Goal: Information Seeking & Learning: Learn about a topic

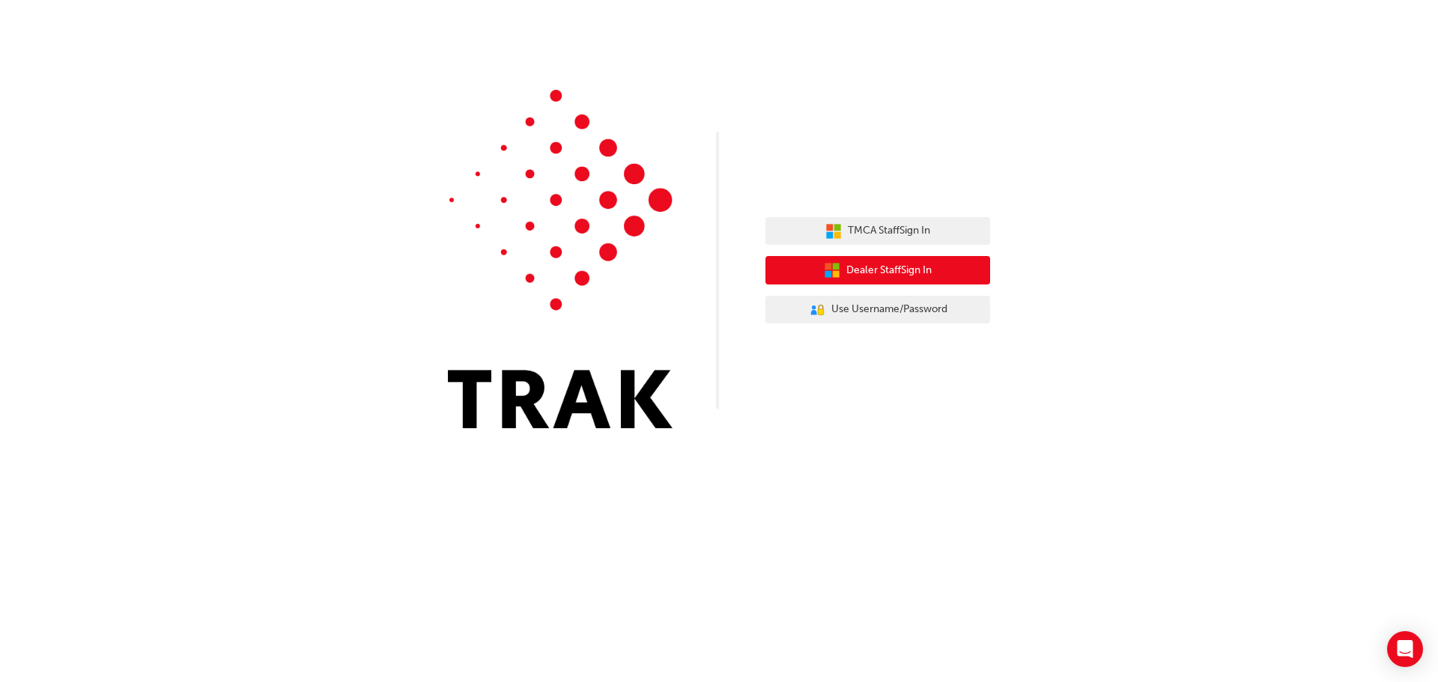
click at [915, 272] on span "Dealer Staff Sign In" at bounding box center [888, 270] width 85 height 17
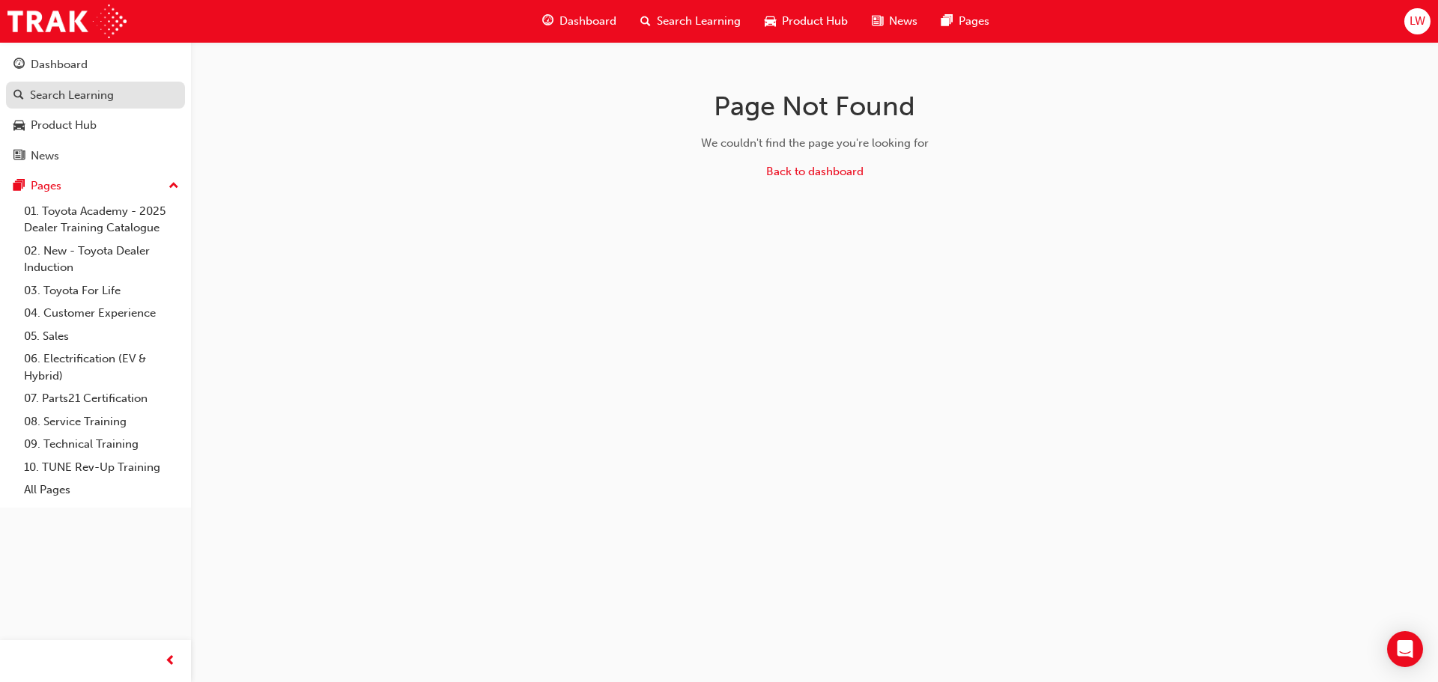
click at [80, 94] on div "Search Learning" at bounding box center [72, 95] width 84 height 17
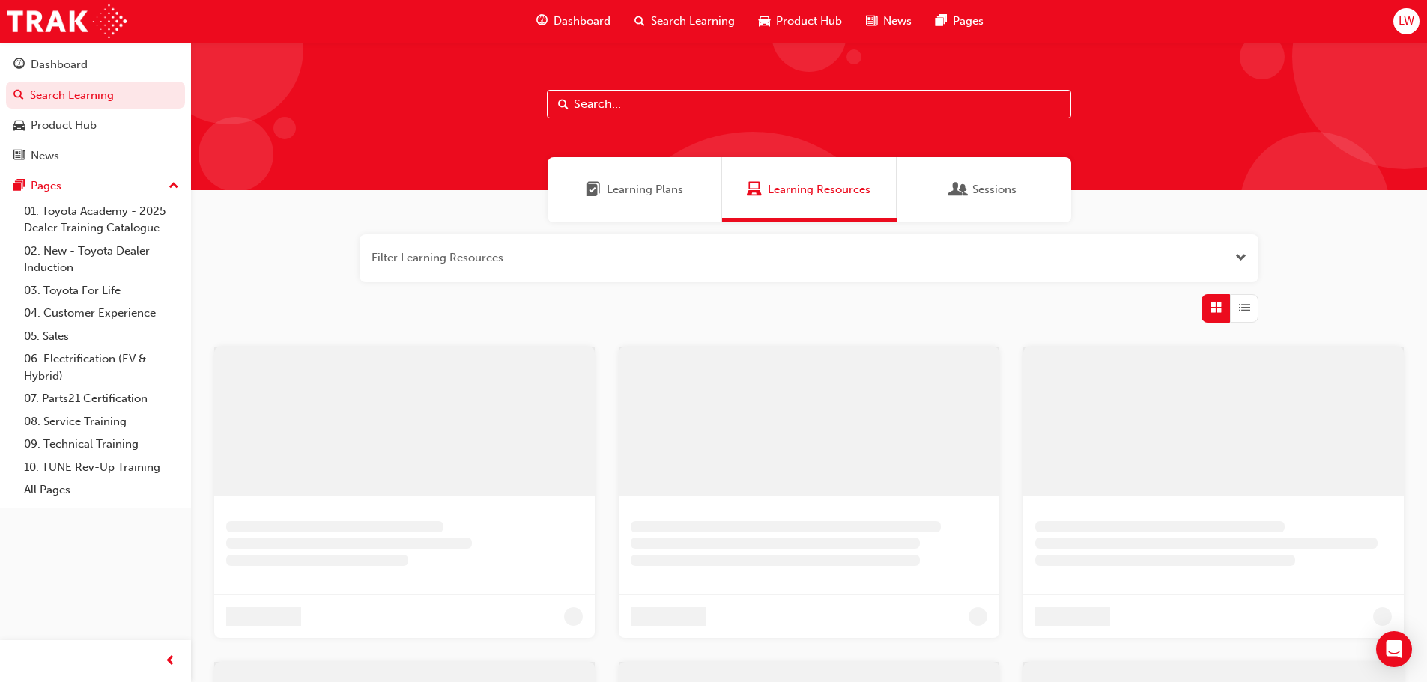
click at [733, 117] on input "text" at bounding box center [809, 104] width 524 height 28
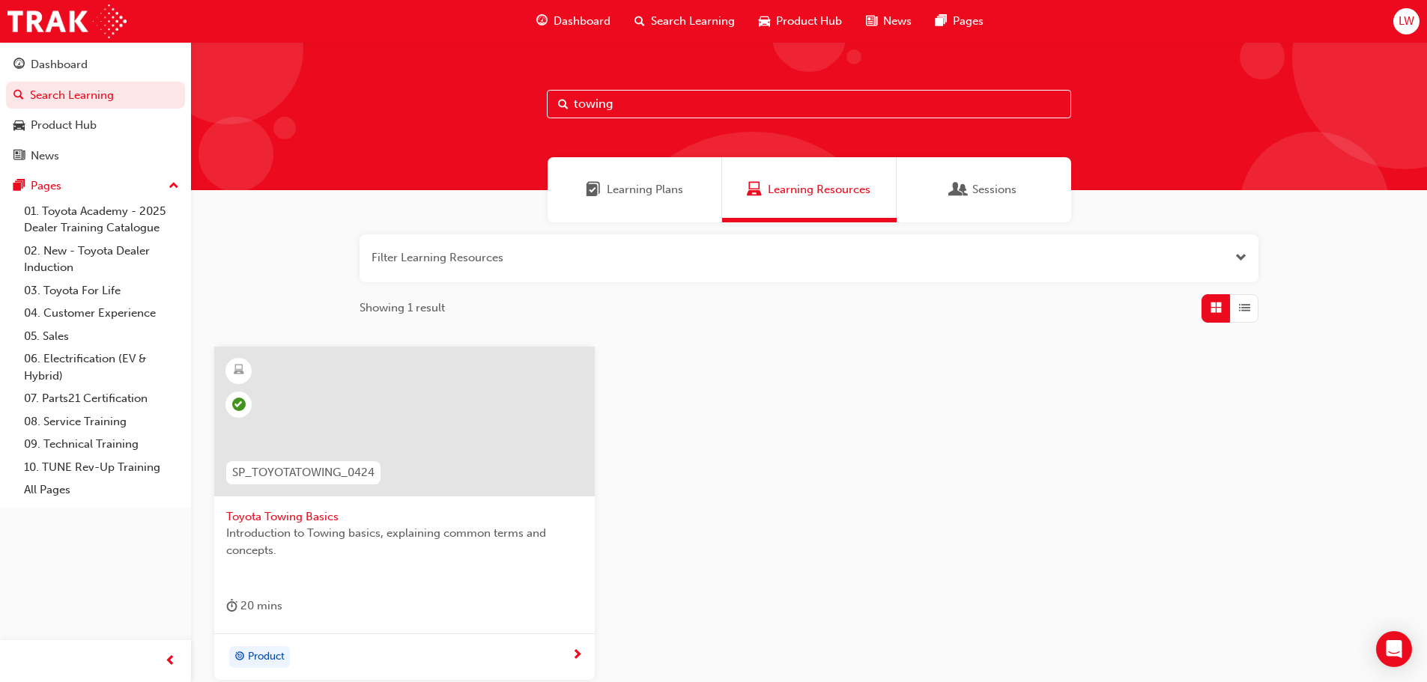
type input "towing"
click at [444, 405] on div at bounding box center [404, 422] width 380 height 150
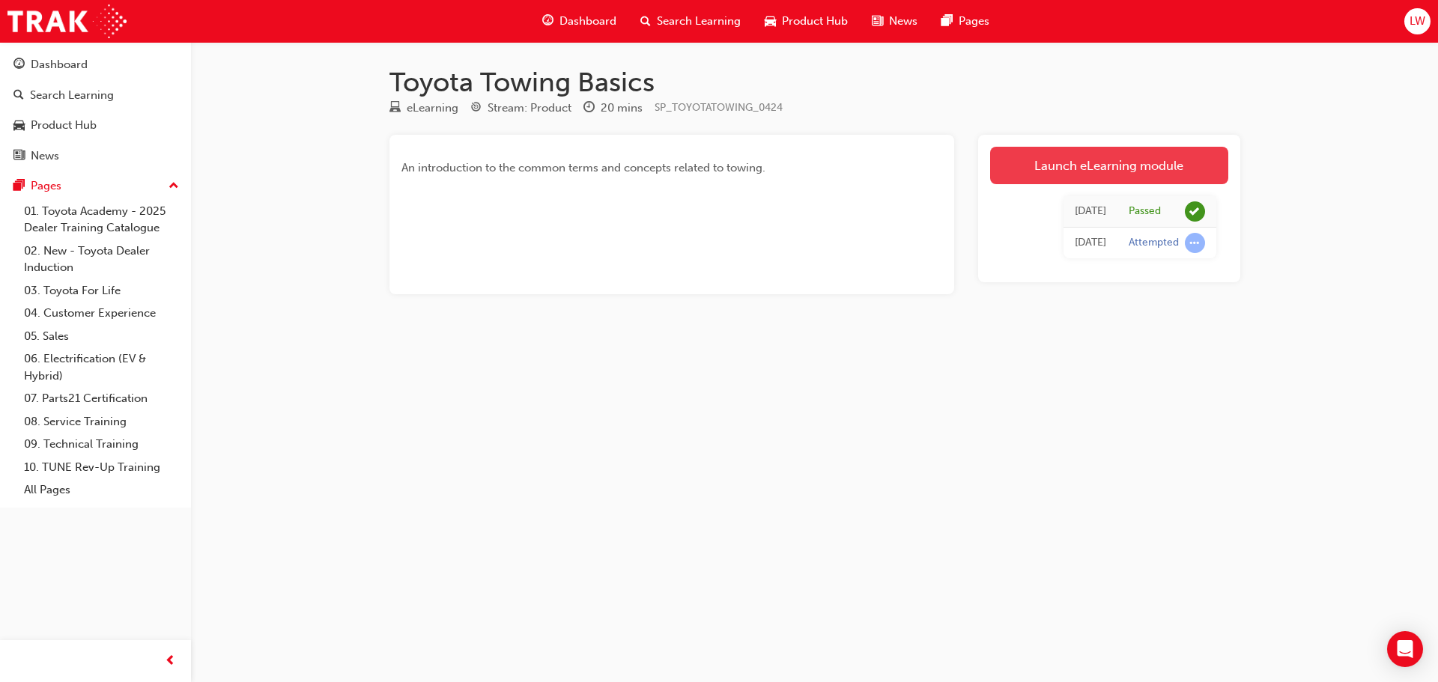
click at [1036, 175] on link "Launch eLearning module" at bounding box center [1109, 165] width 238 height 37
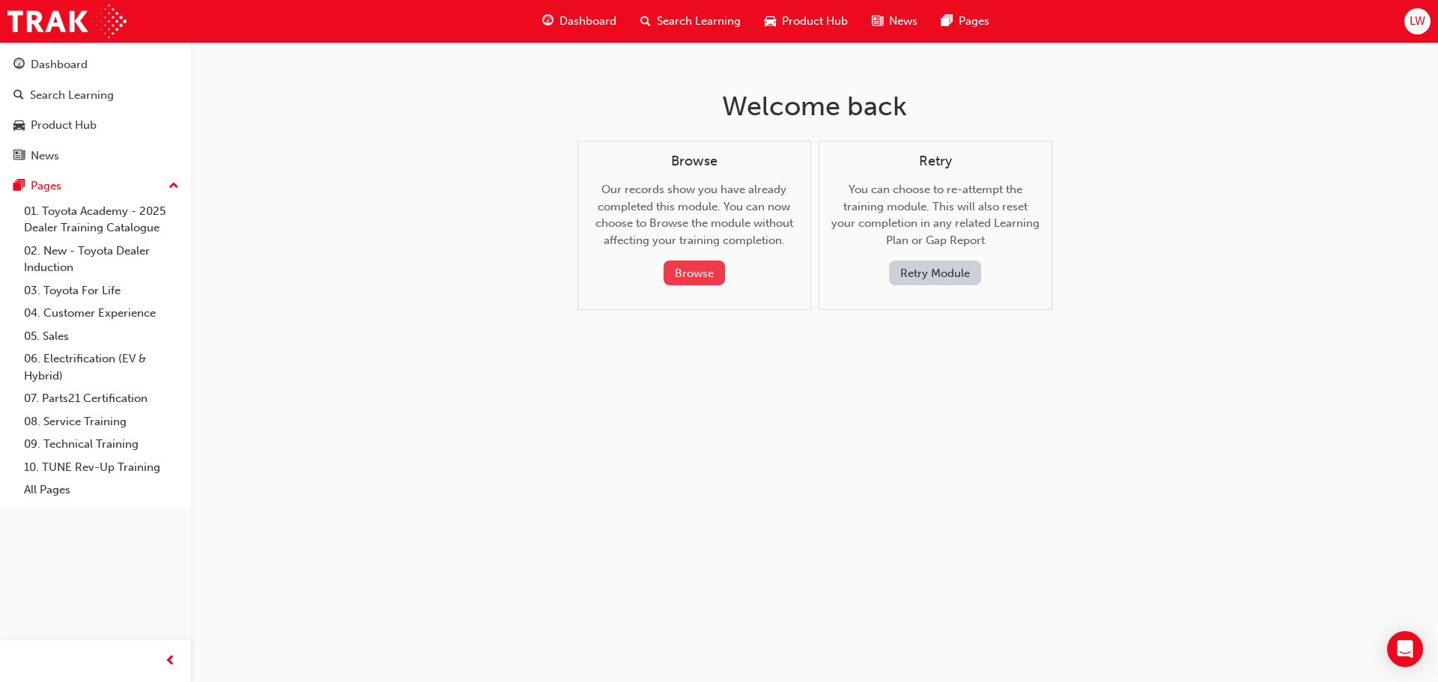
click at [701, 267] on button "Browse" at bounding box center [694, 273] width 61 height 25
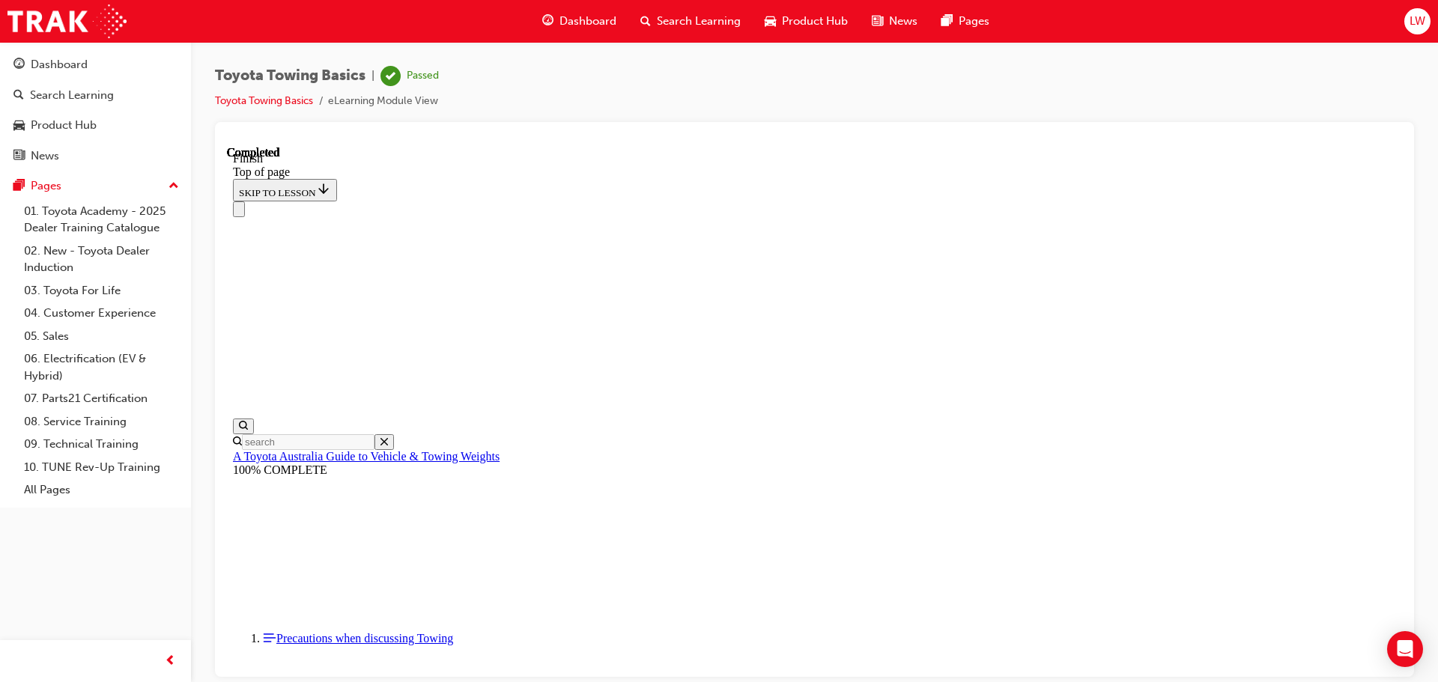
scroll to position [272, 0]
click at [315, 449] on div "A Toyota Australia Guide to Vehicle & Towing Weights 100% COMPLETE" at bounding box center [814, 462] width 1163 height 27
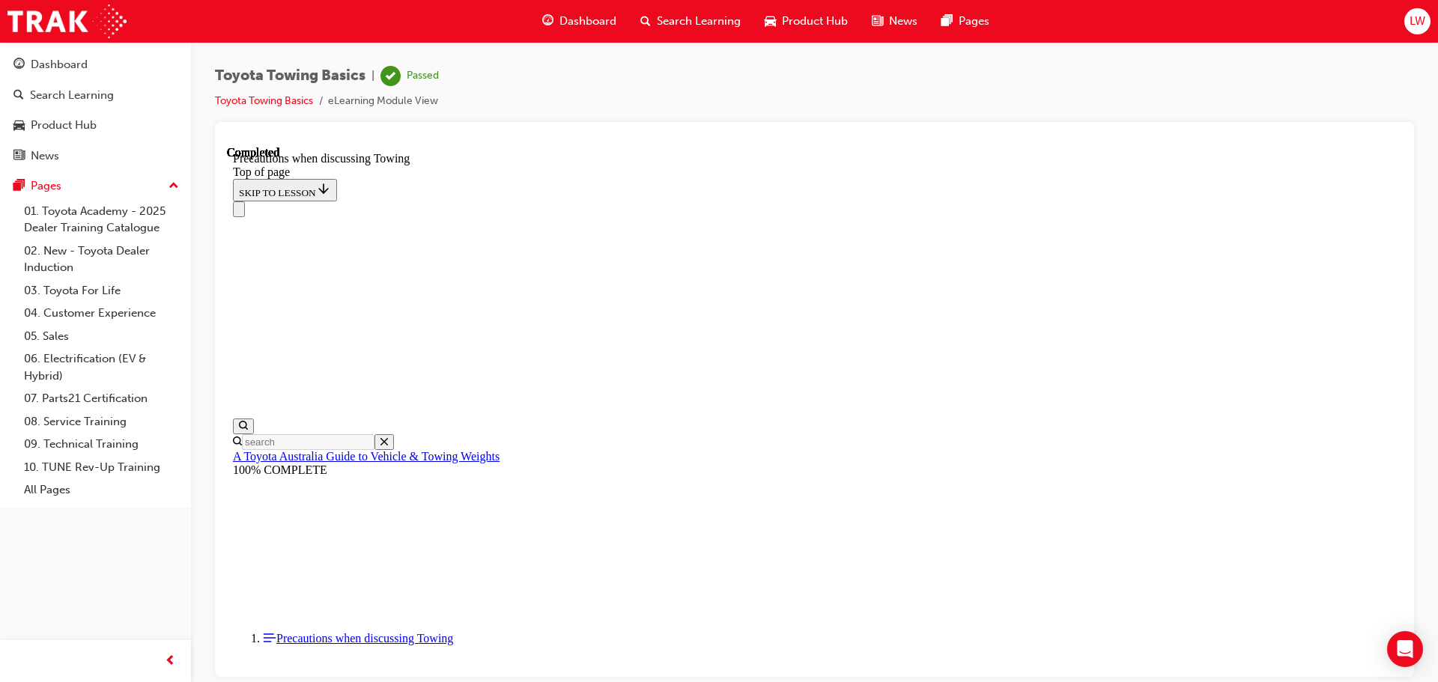
scroll to position [1245, 0]
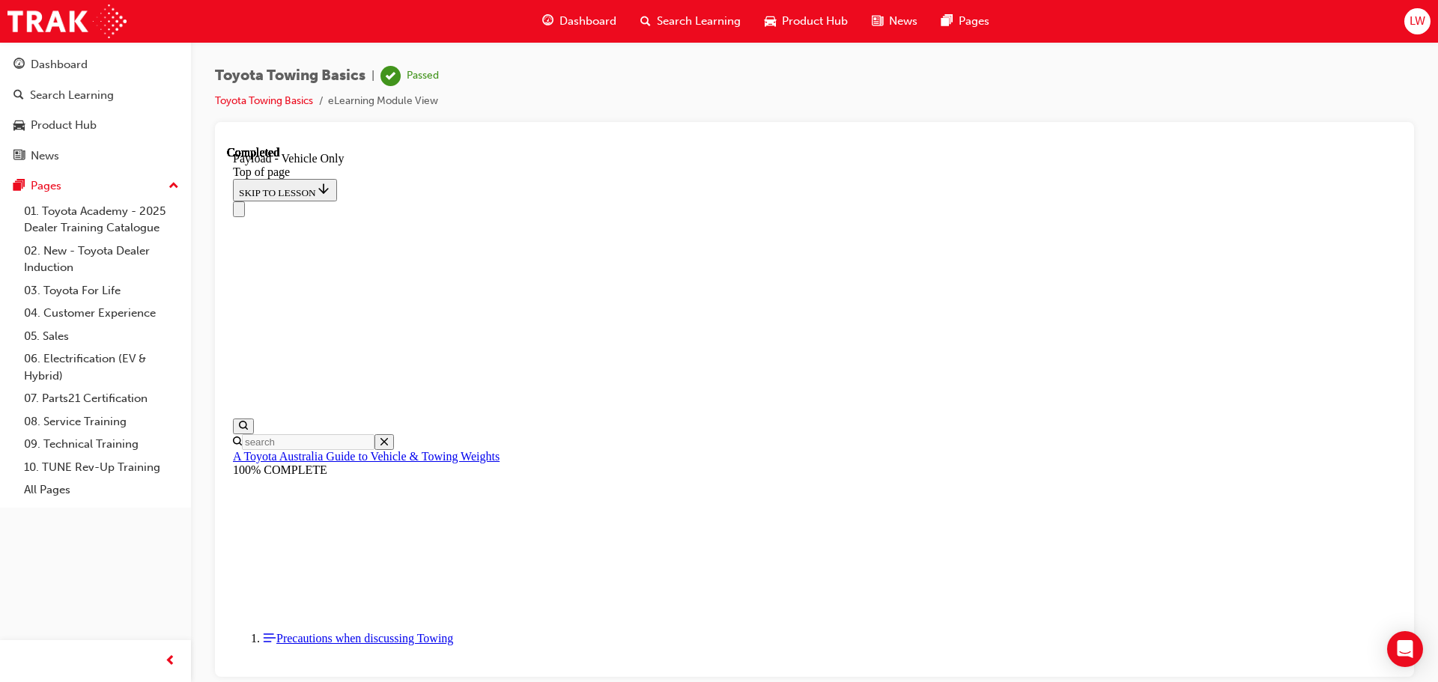
scroll to position [1648, 0]
drag, startPoint x: 654, startPoint y: 17197, endPoint x: 542, endPoint y: 17210, distance: 112.4
type input "2"
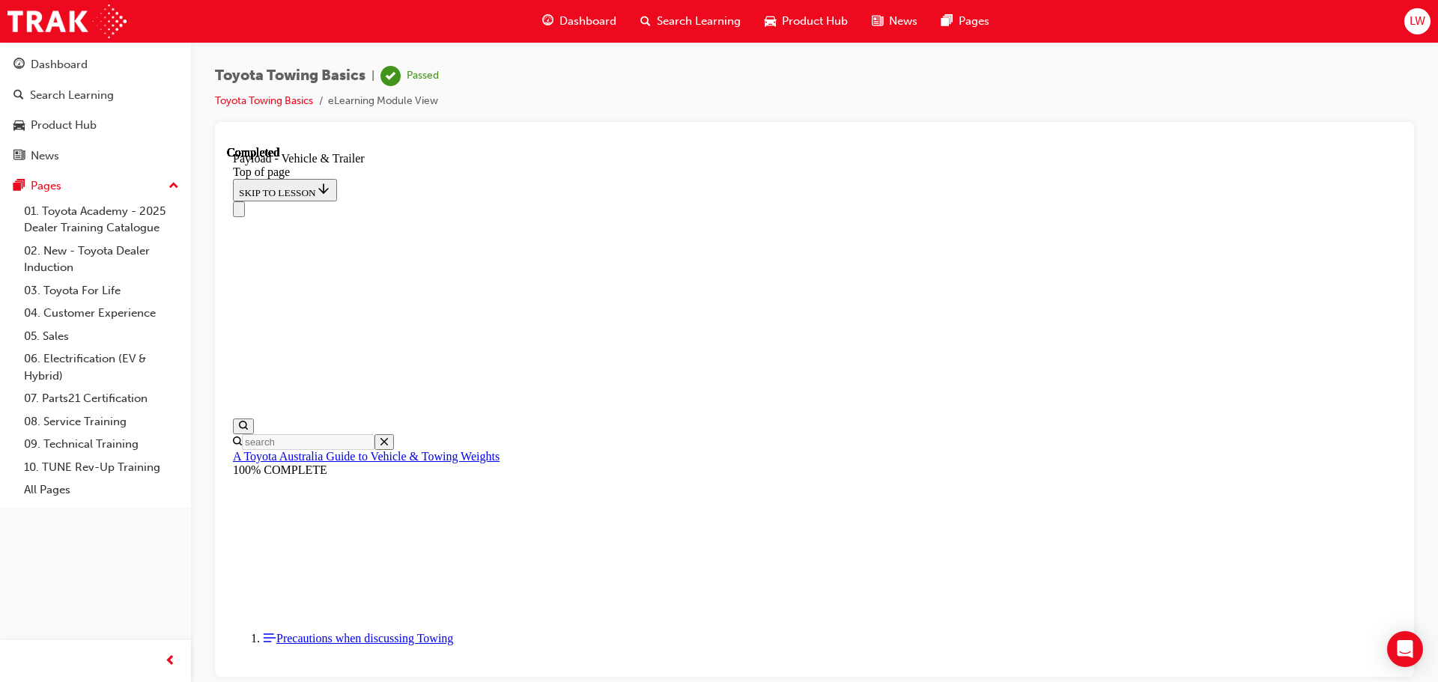
scroll to position [91, 0]
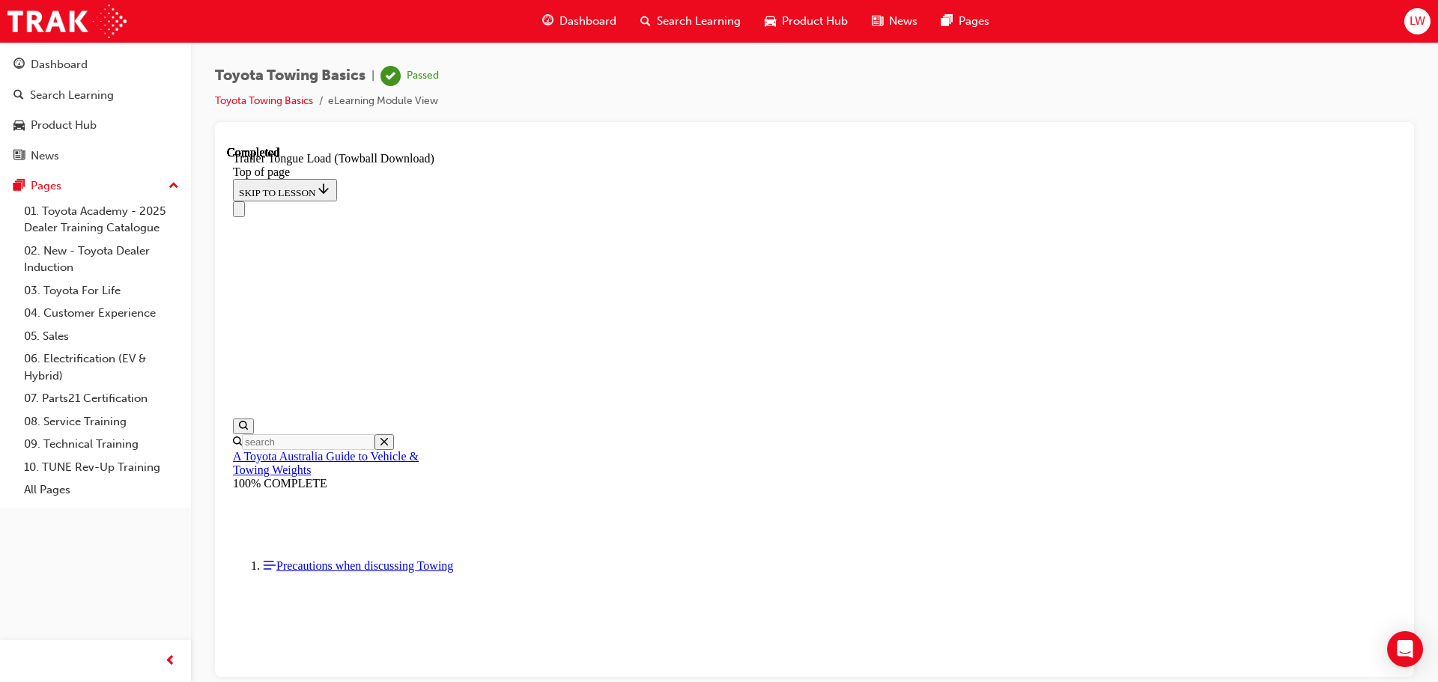
scroll to position [2394, 0]
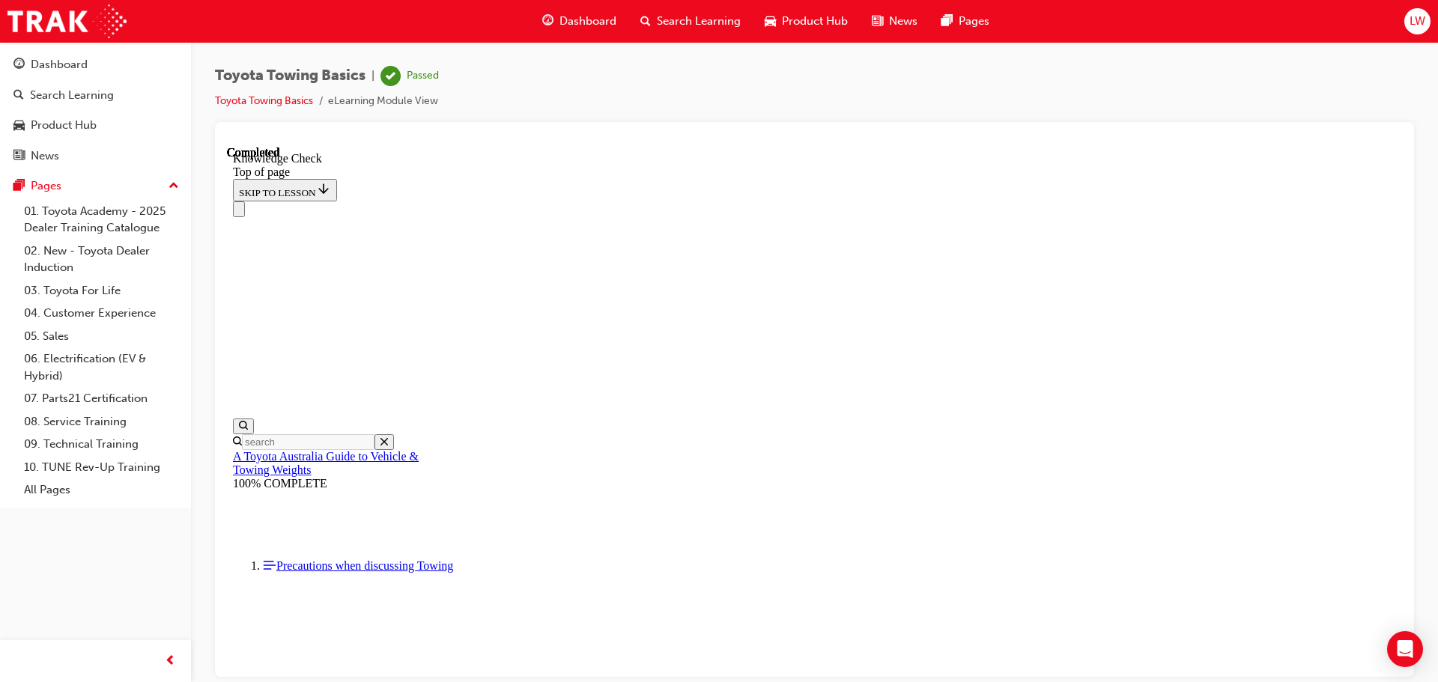
scroll to position [225, 0]
drag, startPoint x: 478, startPoint y: 15854, endPoint x: 520, endPoint y: 15868, distance: 44.3
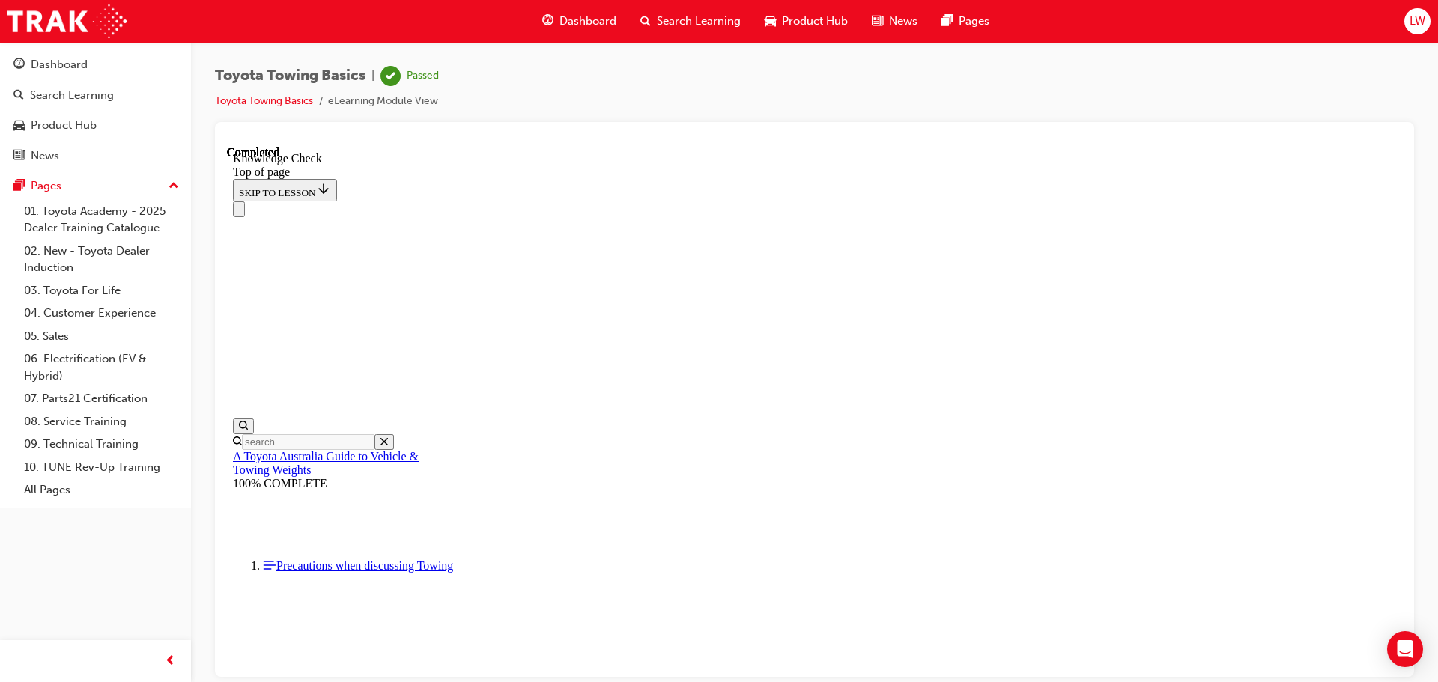
drag, startPoint x: 536, startPoint y: 15914, endPoint x: 537, endPoint y: 15932, distance: 18.0
drag, startPoint x: 537, startPoint y: 15932, endPoint x: 516, endPoint y: 15939, distance: 22.0
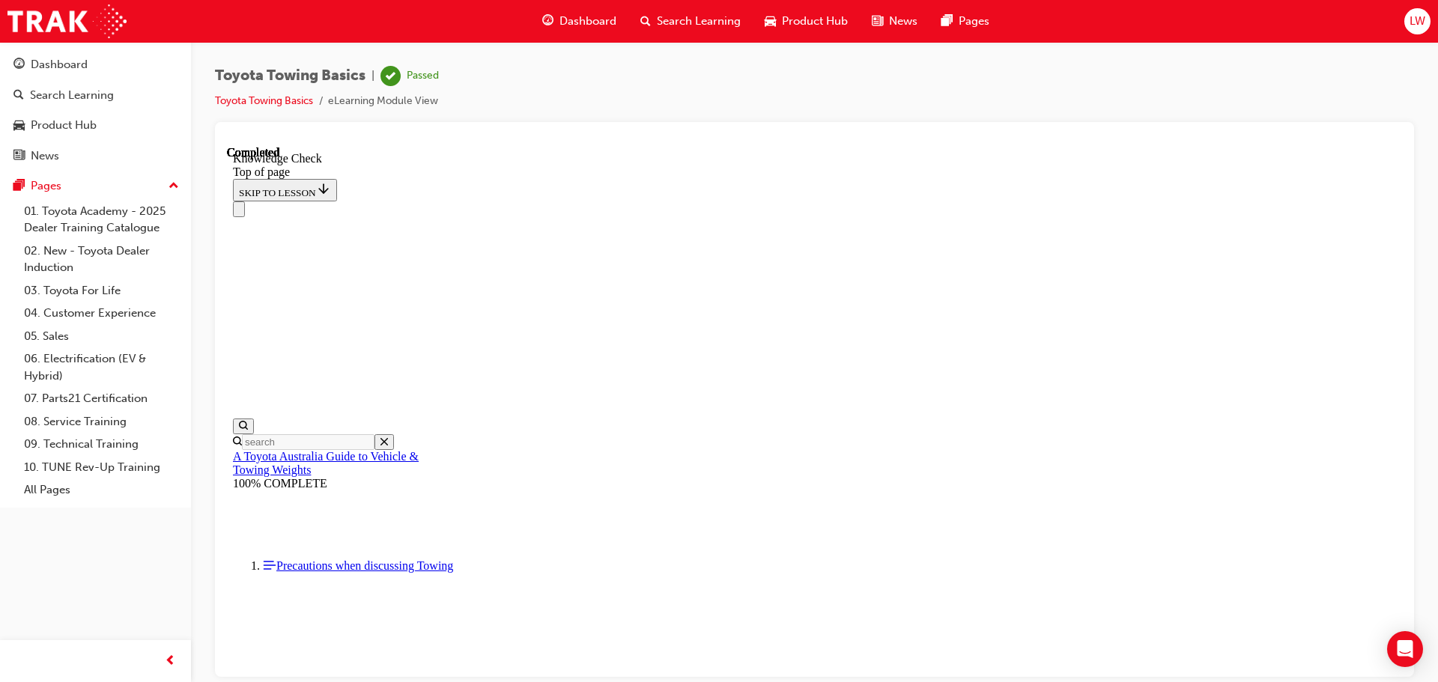
drag, startPoint x: 437, startPoint y: 15949, endPoint x: 512, endPoint y: 15930, distance: 78.1
drag, startPoint x: 512, startPoint y: 15930, endPoint x: 527, endPoint y: 15926, distance: 15.6
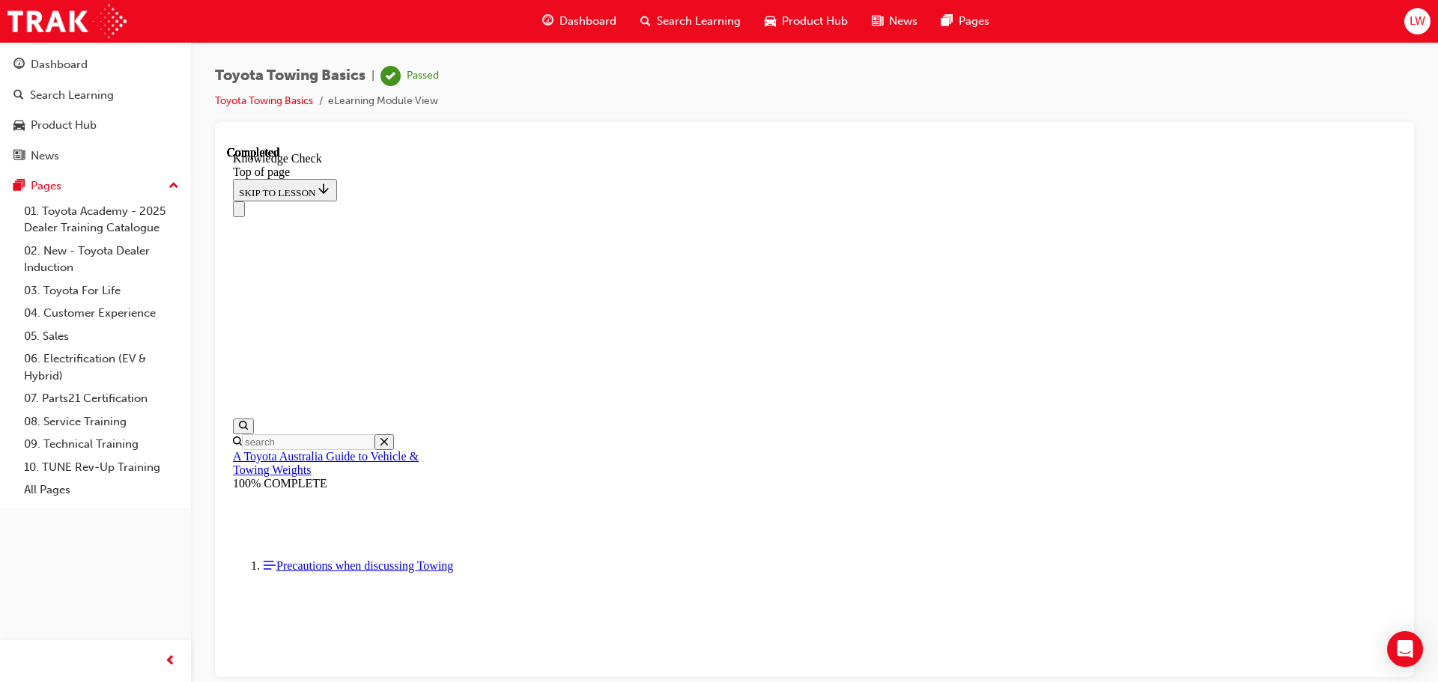
drag, startPoint x: 491, startPoint y: 16114, endPoint x: 431, endPoint y: 16114, distance: 59.9
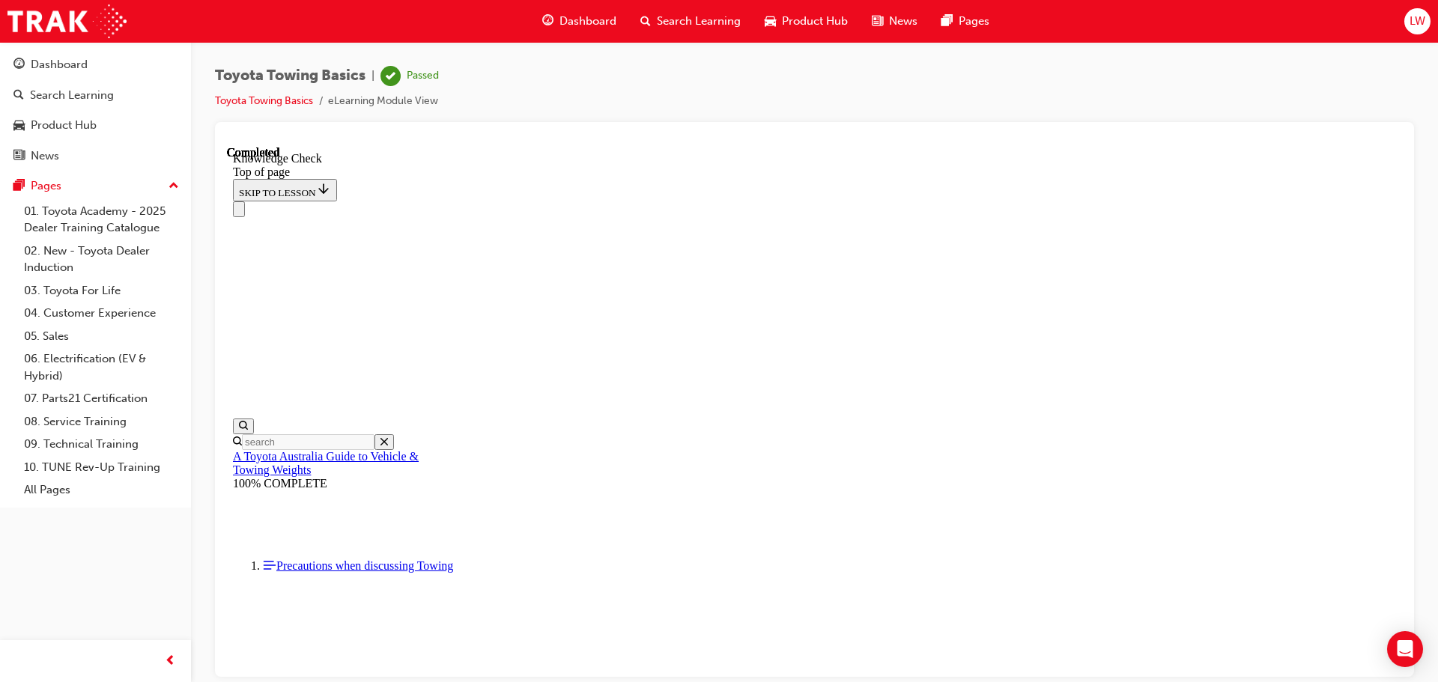
drag, startPoint x: 424, startPoint y: 16111, endPoint x: 407, endPoint y: 16108, distance: 16.6
